Goal: Information Seeking & Learning: Learn about a topic

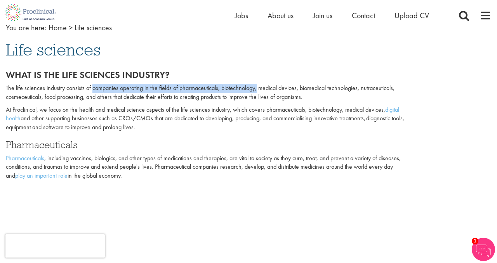
drag, startPoint x: 92, startPoint y: 87, endPoint x: 256, endPoint y: 91, distance: 164.2
click at [256, 91] on p "The life sciences industry consists of companies operating in the fields of pha…" at bounding box center [207, 93] width 402 height 18
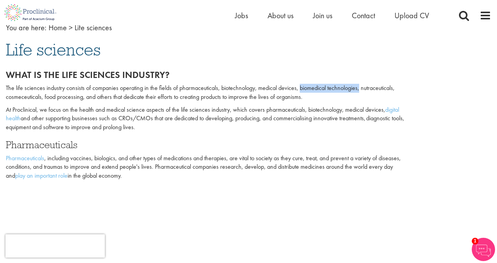
drag, startPoint x: 301, startPoint y: 87, endPoint x: 360, endPoint y: 87, distance: 59.0
click at [360, 87] on p "The life sciences industry consists of companies operating in the fields of pha…" at bounding box center [207, 93] width 402 height 18
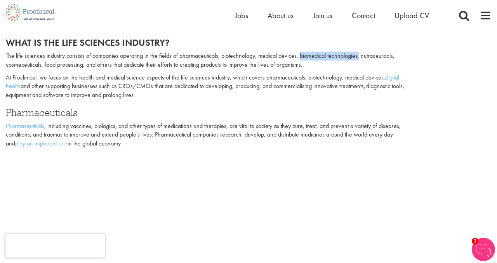
scroll to position [81, 0]
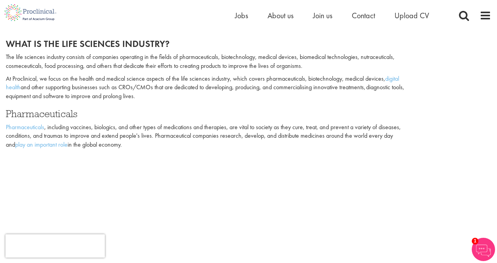
click at [378, 55] on p "The life sciences industry consists of companies operating in the fields of pha…" at bounding box center [207, 62] width 402 height 18
click at [315, 54] on p "The life sciences industry consists of companies operating in the fields of pha…" at bounding box center [207, 62] width 402 height 18
click at [338, 55] on p "The life sciences industry consists of companies operating in the fields of pha…" at bounding box center [207, 62] width 402 height 18
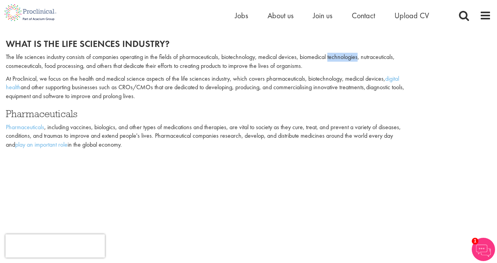
click at [338, 55] on p "The life sciences industry consists of companies operating in the fields of pha…" at bounding box center [207, 62] width 402 height 18
click at [316, 59] on p "The life sciences industry consists of companies operating in the fields of pha…" at bounding box center [207, 62] width 402 height 18
click at [332, 57] on p "The life sciences industry consists of companies operating in the fields of pha…" at bounding box center [207, 62] width 402 height 18
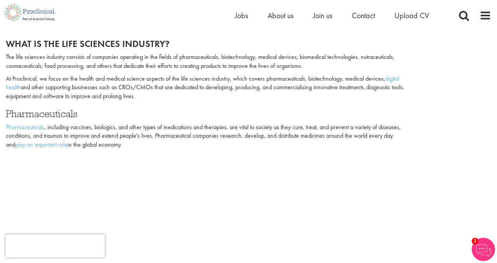
click at [312, 55] on p "The life sciences industry consists of companies operating in the fields of pha…" at bounding box center [207, 62] width 402 height 18
click at [340, 58] on p "The life sciences industry consists of companies operating in the fields of pha…" at bounding box center [207, 62] width 402 height 18
click at [311, 55] on p "The life sciences industry consists of companies operating in the fields of pha…" at bounding box center [207, 62] width 402 height 18
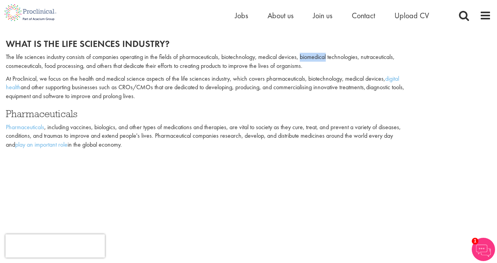
click at [311, 55] on p "The life sciences industry consists of companies operating in the fields of pha…" at bounding box center [207, 62] width 402 height 18
click at [339, 57] on p "The life sciences industry consists of companies operating in the fields of pha…" at bounding box center [207, 62] width 402 height 18
drag, startPoint x: 299, startPoint y: 57, endPoint x: 356, endPoint y: 57, distance: 56.7
click at [356, 57] on p "The life sciences industry consists of companies operating in the fields of pha…" at bounding box center [207, 62] width 402 height 18
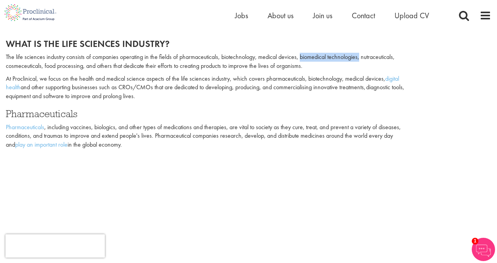
drag, startPoint x: 359, startPoint y: 58, endPoint x: 300, endPoint y: 56, distance: 59.0
click at [300, 56] on p "The life sciences industry consists of companies operating in the fields of pha…" at bounding box center [207, 62] width 402 height 18
click at [328, 59] on p "The life sciences industry consists of companies operating in the fields of pha…" at bounding box center [207, 62] width 402 height 18
drag, startPoint x: 328, startPoint y: 59, endPoint x: 357, endPoint y: 61, distance: 28.8
click at [357, 61] on p "The life sciences industry consists of companies operating in the fields of pha…" at bounding box center [207, 62] width 402 height 18
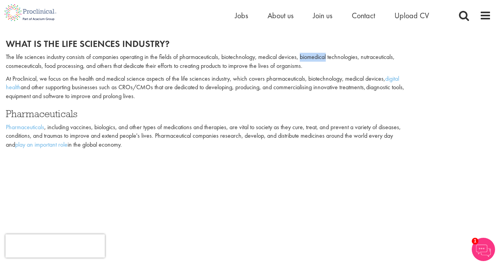
drag, startPoint x: 327, startPoint y: 58, endPoint x: 299, endPoint y: 58, distance: 27.6
click at [299, 58] on p "The life sciences industry consists of companies operating in the fields of pha…" at bounding box center [207, 62] width 402 height 18
click at [342, 64] on p "The life sciences industry consists of companies operating in the fields of pha…" at bounding box center [207, 62] width 402 height 18
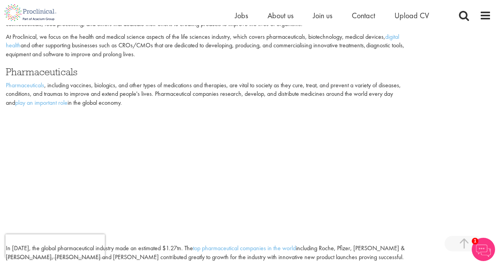
scroll to position [123, 0]
